Goal: Task Accomplishment & Management: Complete application form

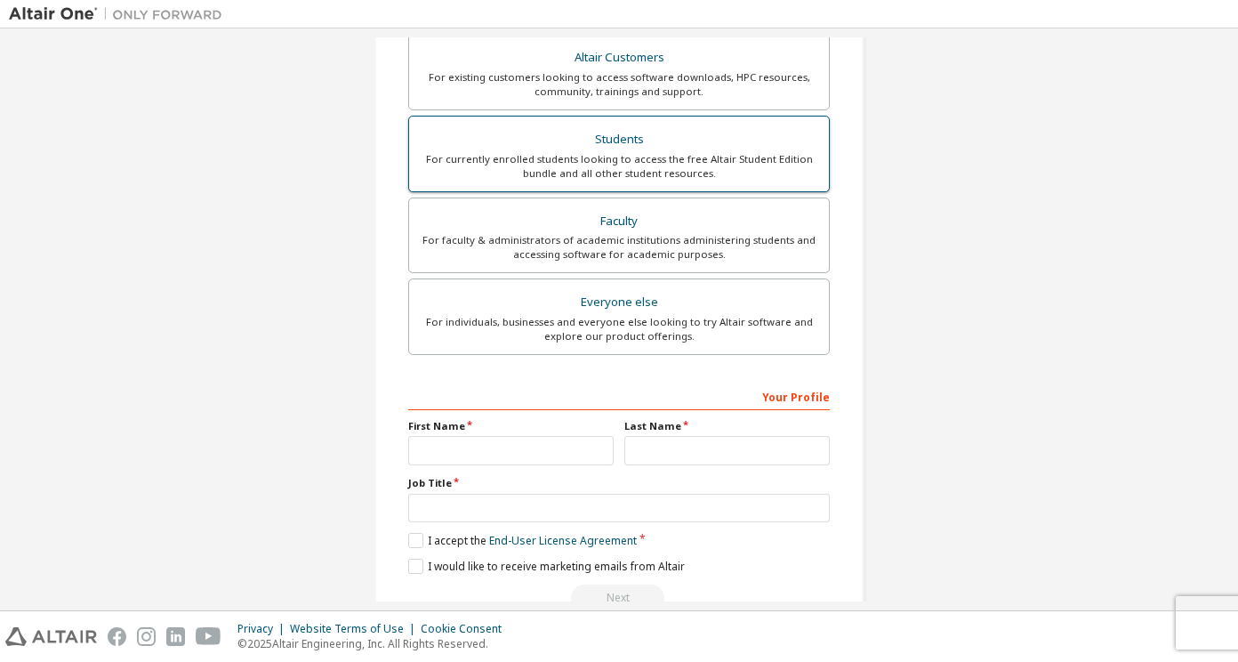
scroll to position [289, 0]
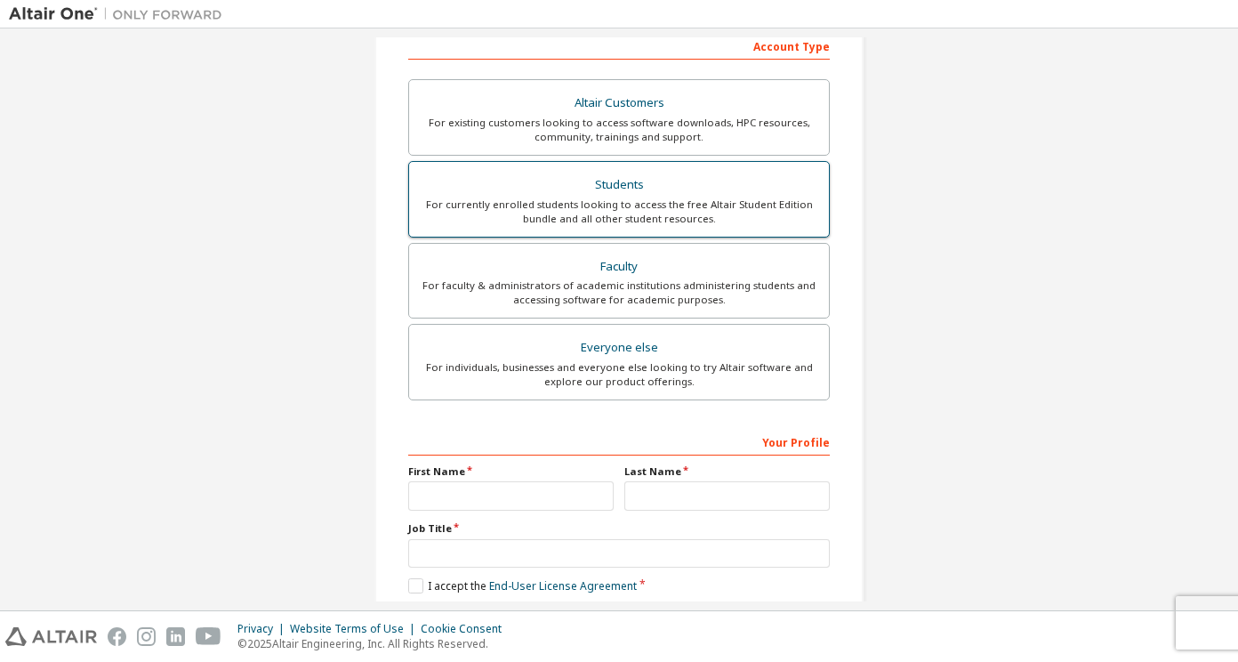
click at [741, 214] on div "For currently enrolled students looking to access the free Altair Student Editi…" at bounding box center [619, 211] width 398 height 28
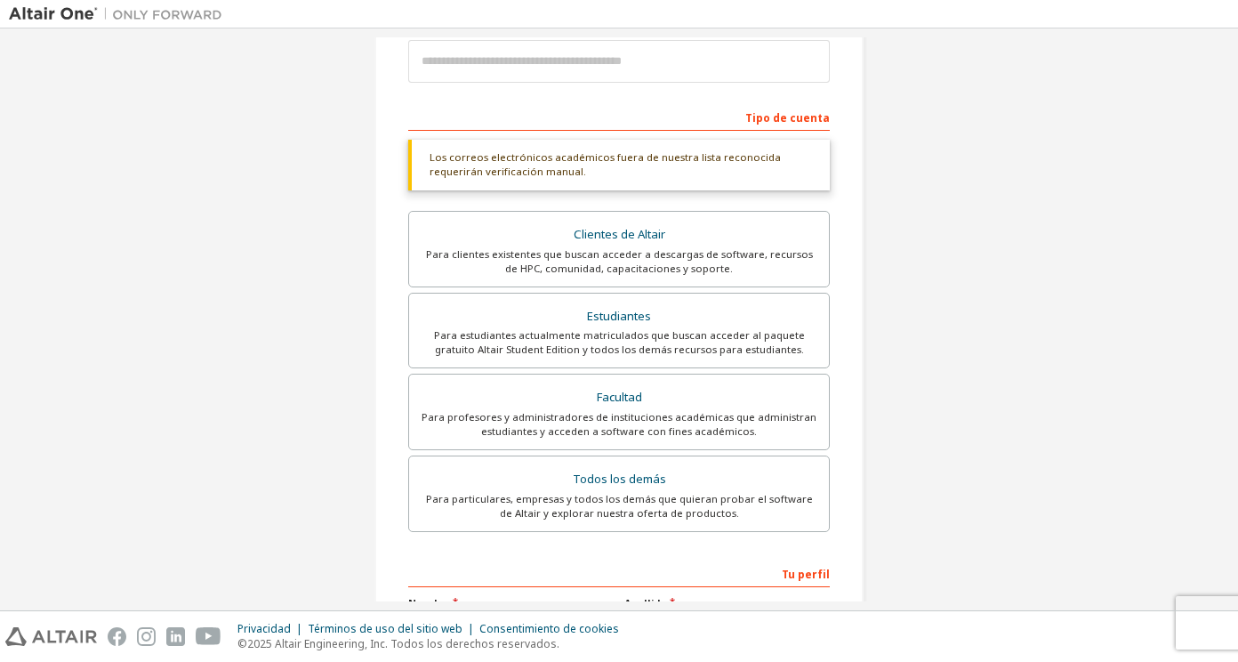
scroll to position [424, 0]
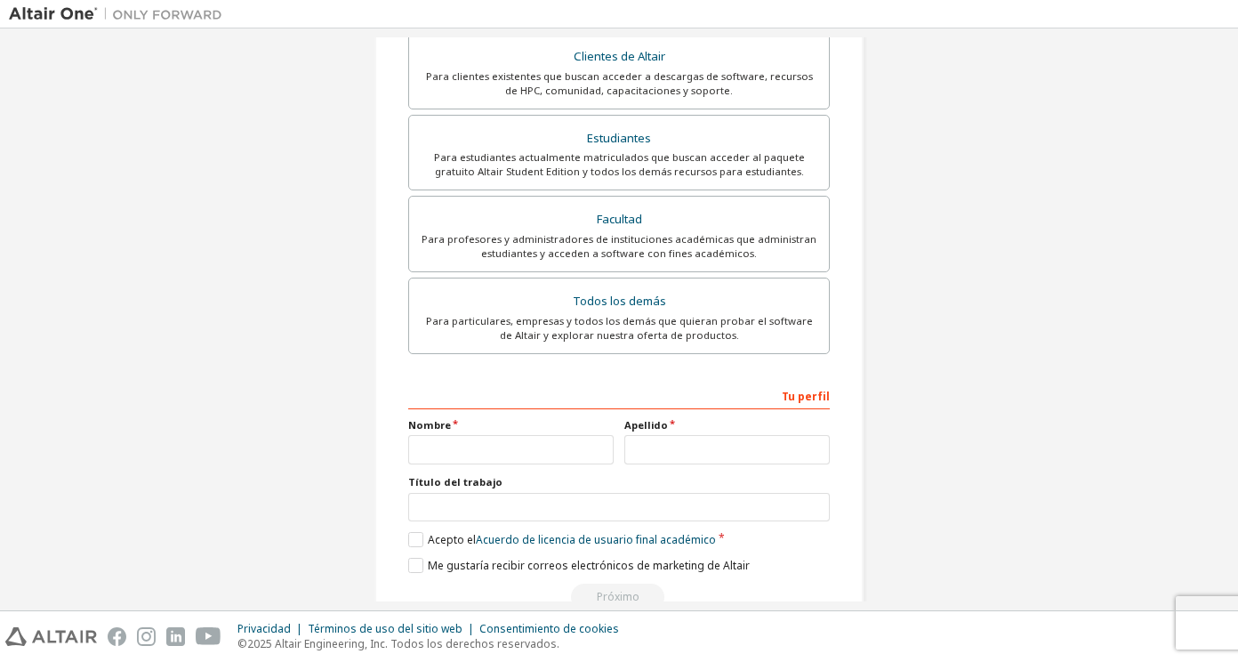
click at [823, 386] on div "Tu perfil" at bounding box center [619, 395] width 422 height 28
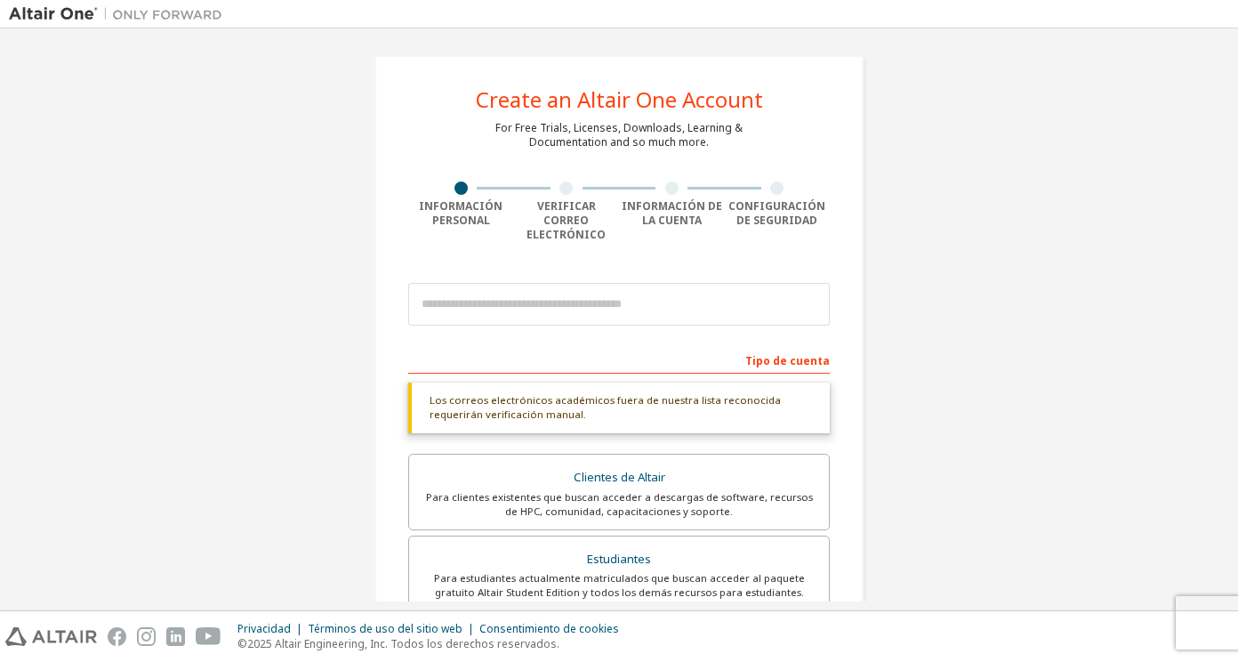
scroll to position [0, 0]
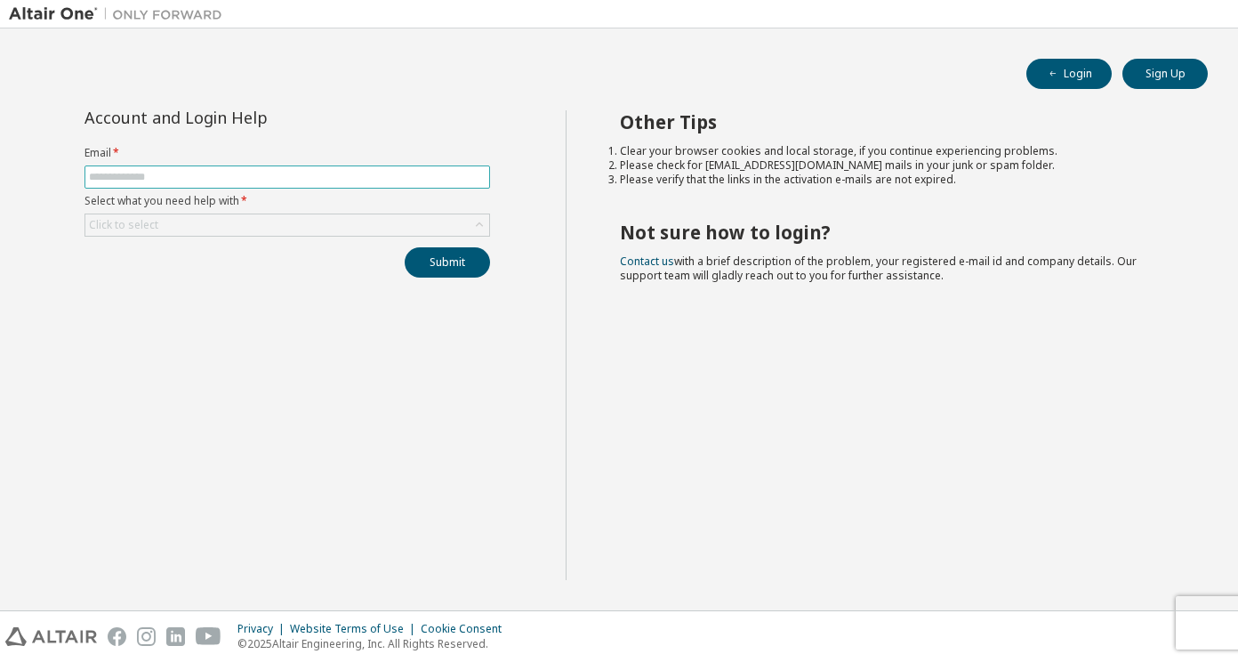
click at [475, 175] on input "text" at bounding box center [287, 177] width 397 height 14
type input "**********"
click at [419, 229] on div "Click to select" at bounding box center [287, 224] width 404 height 21
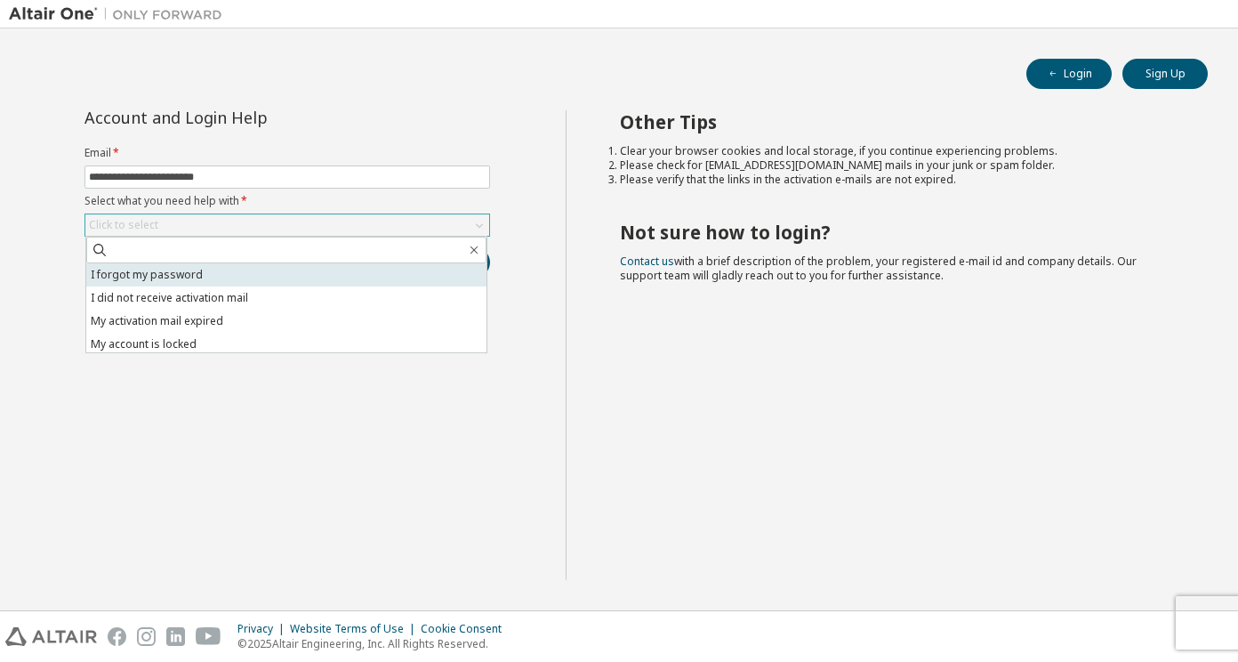
click at [381, 269] on li "I forgot my password" at bounding box center [286, 274] width 400 height 23
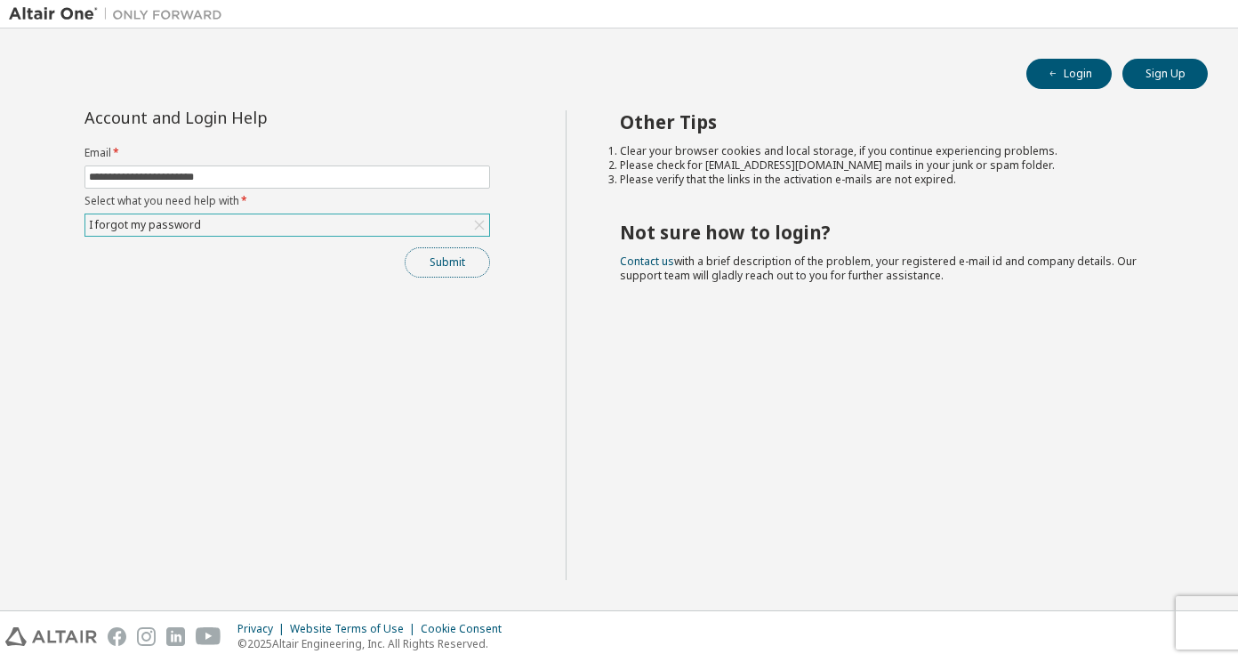
click at [455, 261] on button "Submit" at bounding box center [447, 262] width 85 height 30
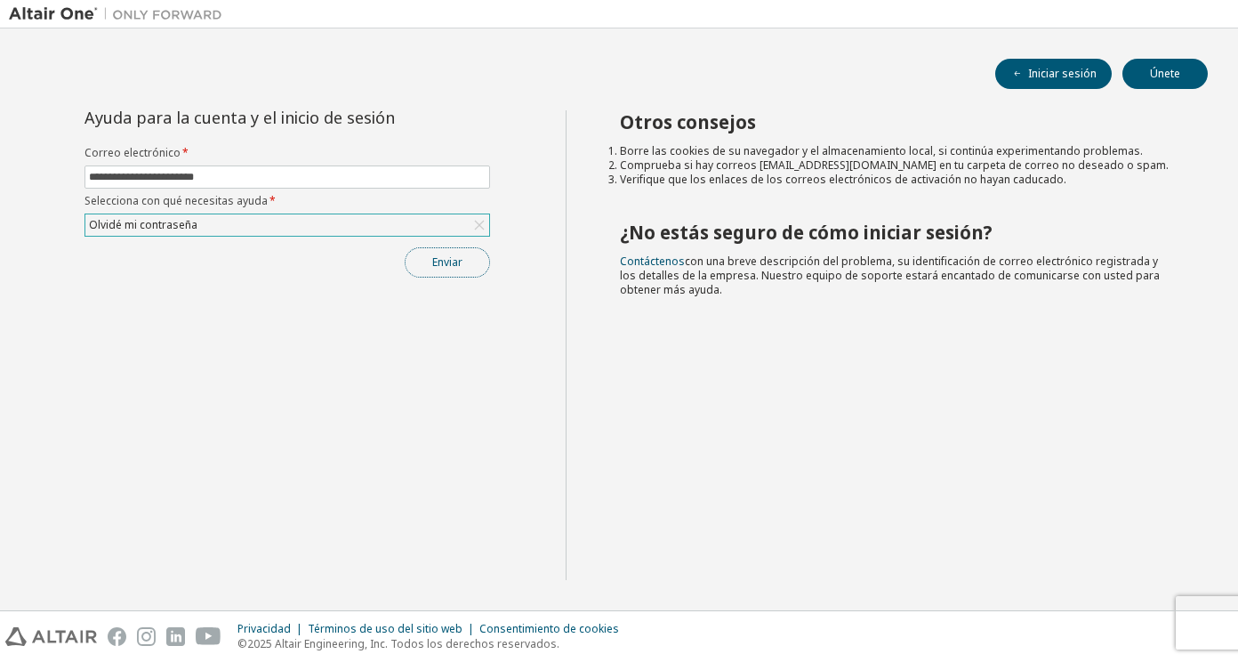
click at [429, 263] on button "Enviar" at bounding box center [447, 262] width 85 height 30
click at [458, 271] on button "Enviar" at bounding box center [447, 262] width 85 height 30
click at [1082, 77] on font "Iniciar sesión" at bounding box center [1062, 74] width 68 height 14
